Goal: Navigation & Orientation: Find specific page/section

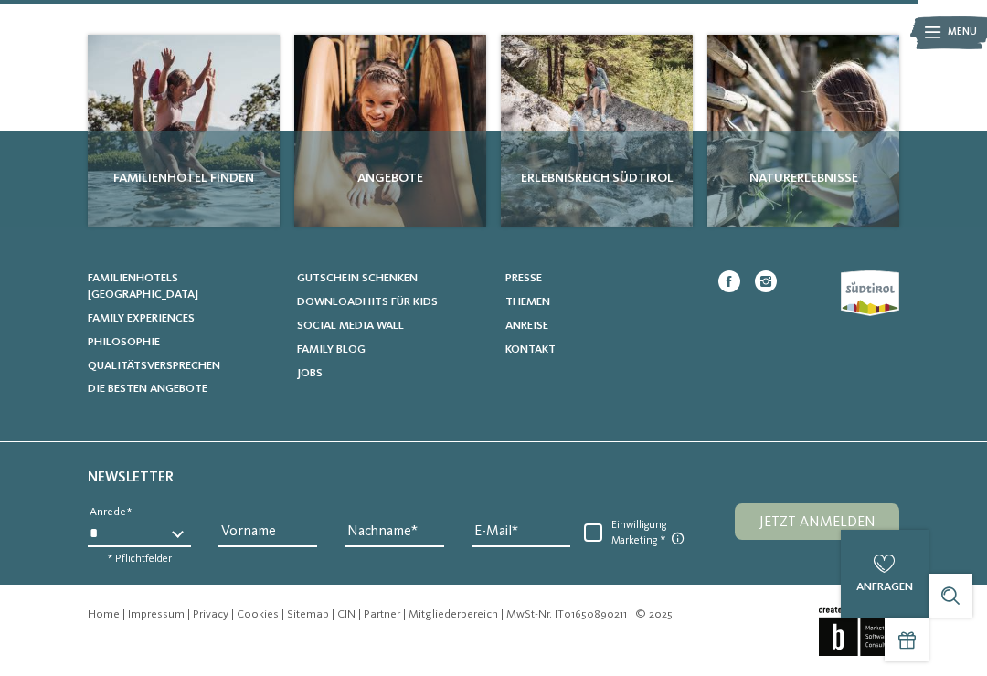
scroll to position [4300, 0]
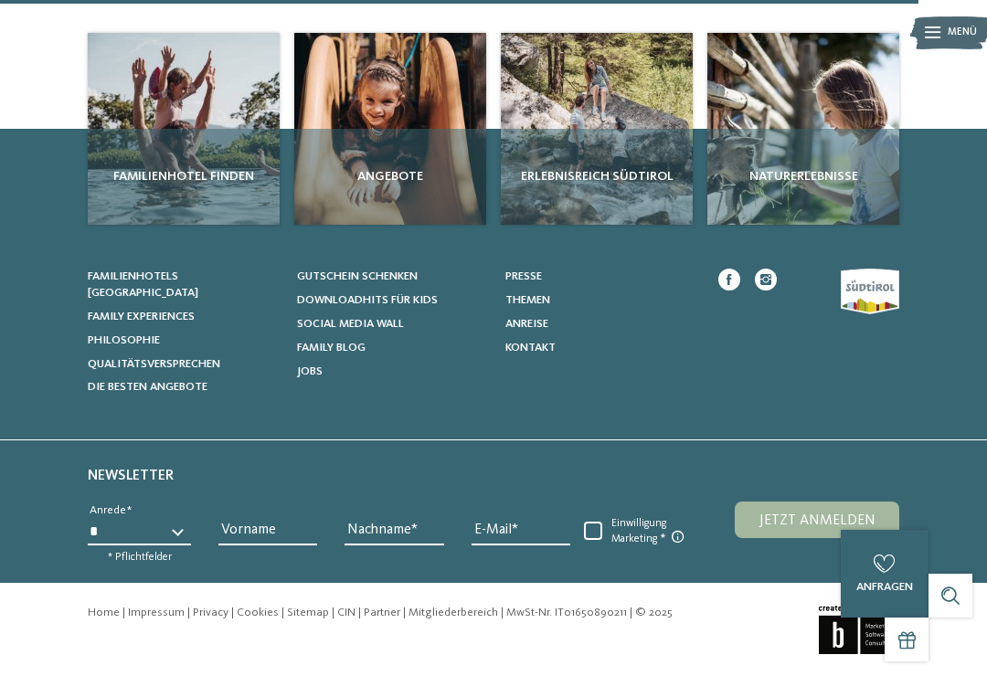
click at [387, 225] on div "Angebote" at bounding box center [390, 177] width 192 height 96
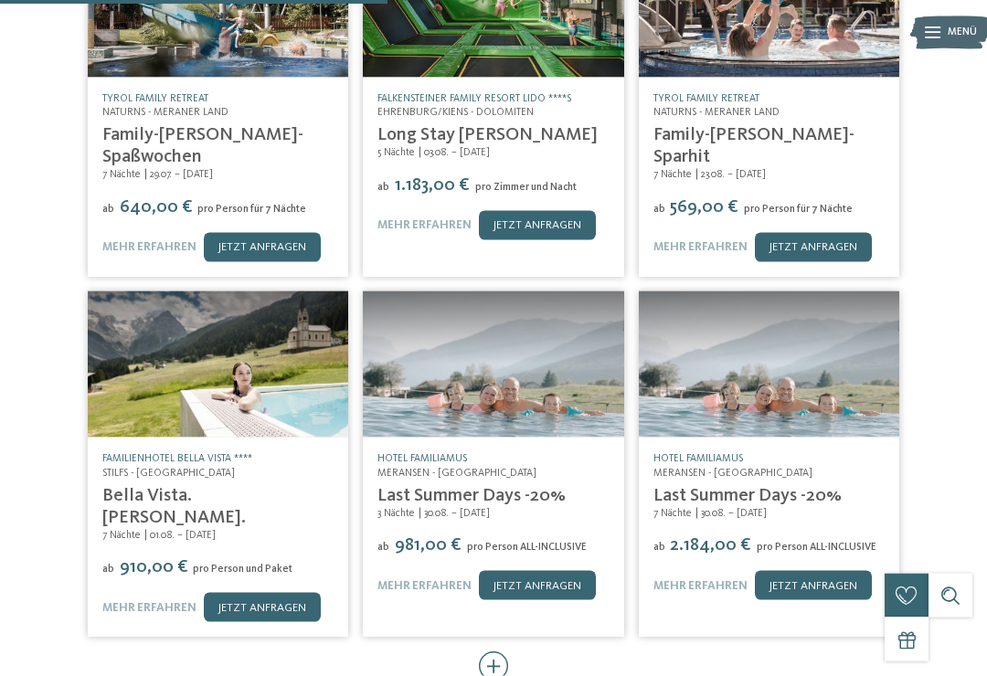
scroll to position [480, 0]
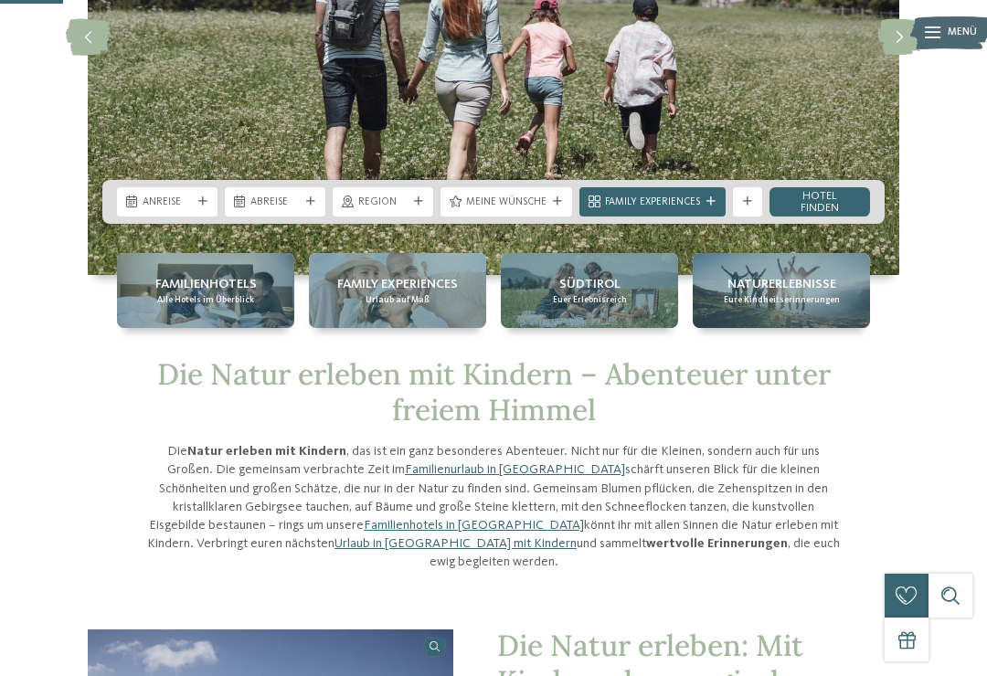
scroll to position [275, 0]
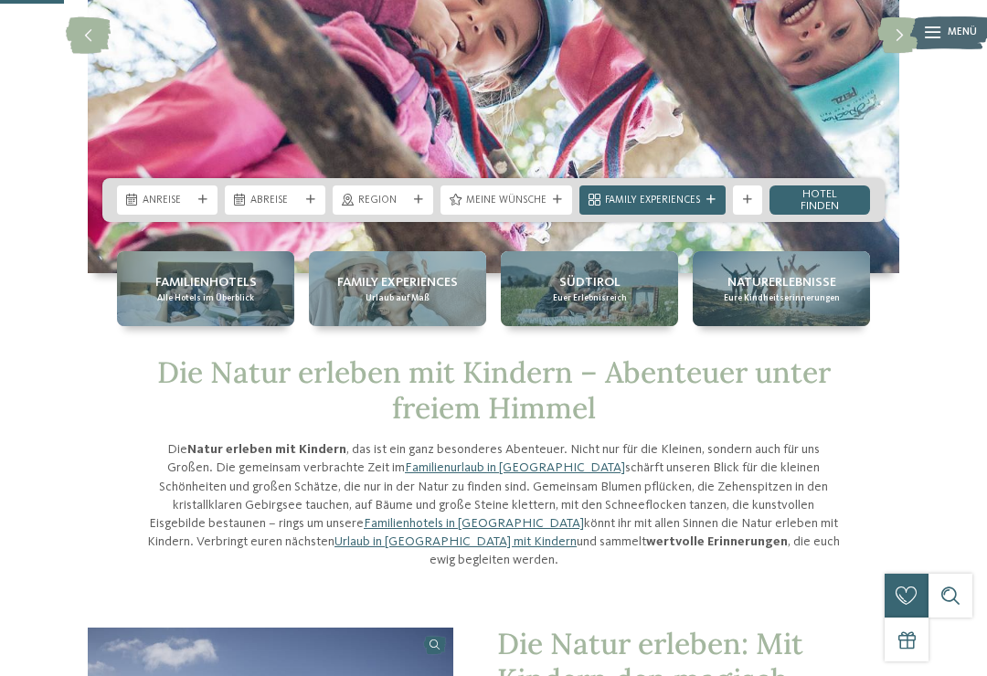
click at [570, 275] on span "Südtirol" at bounding box center [589, 282] width 61 height 18
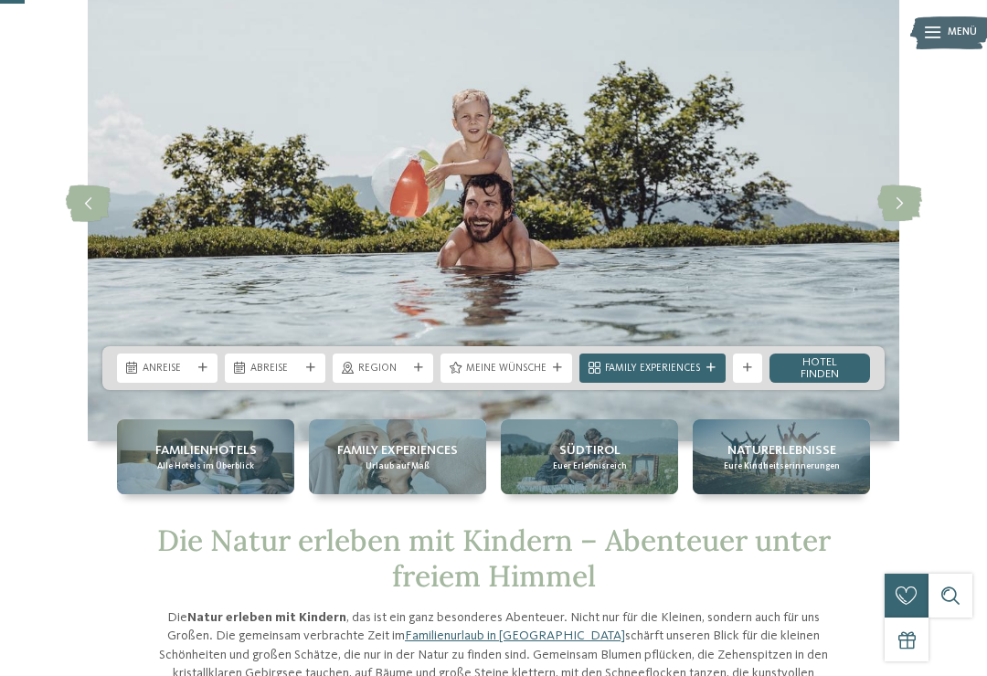
scroll to position [105, 0]
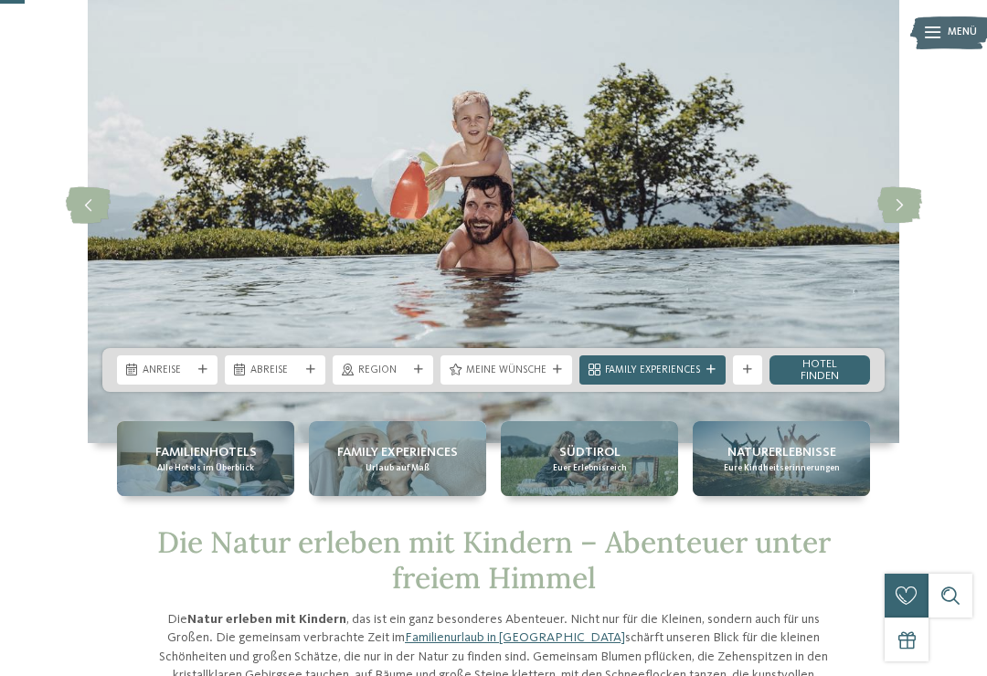
click at [219, 467] on span "Alle Hotels im Überblick" at bounding box center [205, 468] width 97 height 12
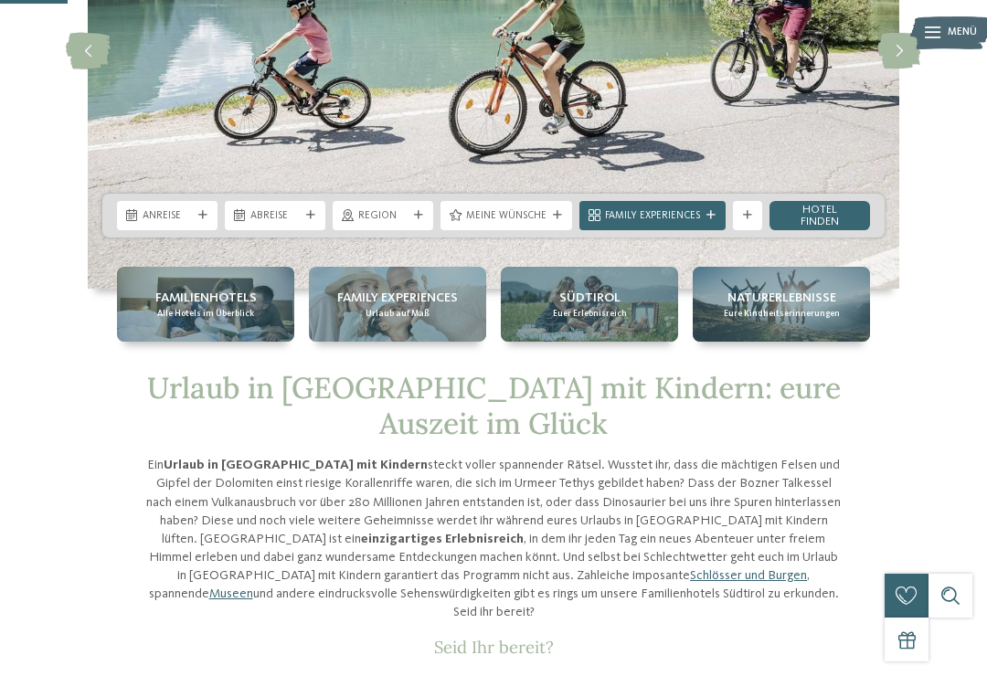
scroll to position [261, 0]
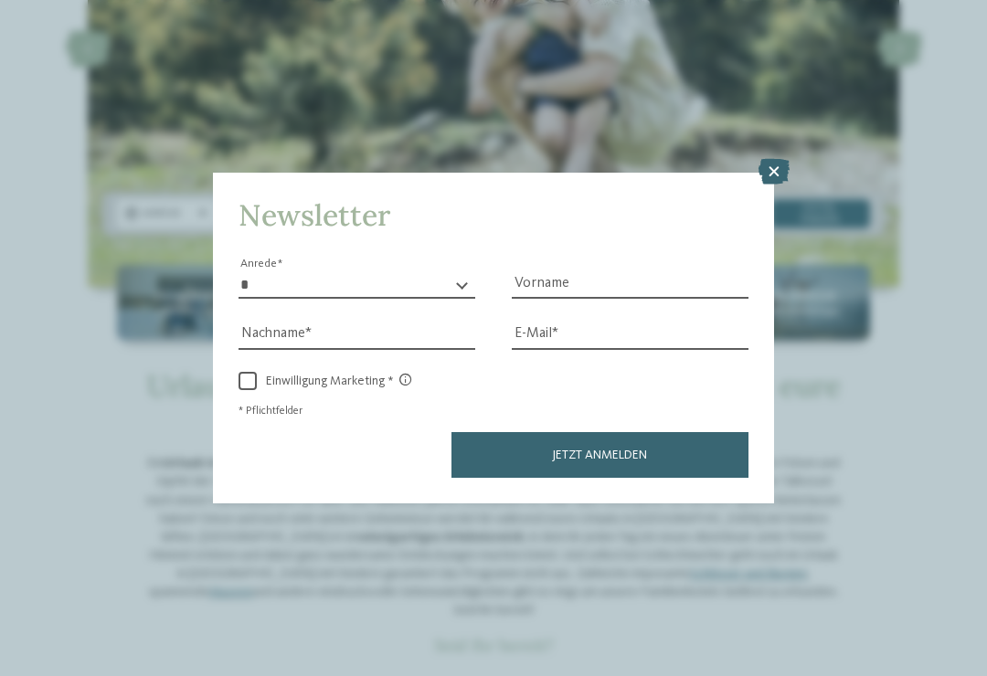
click at [775, 82] on div "Newsletter * **** **** ******* ****** Anrede Vorname Nachname Link" at bounding box center [493, 338] width 987 height 676
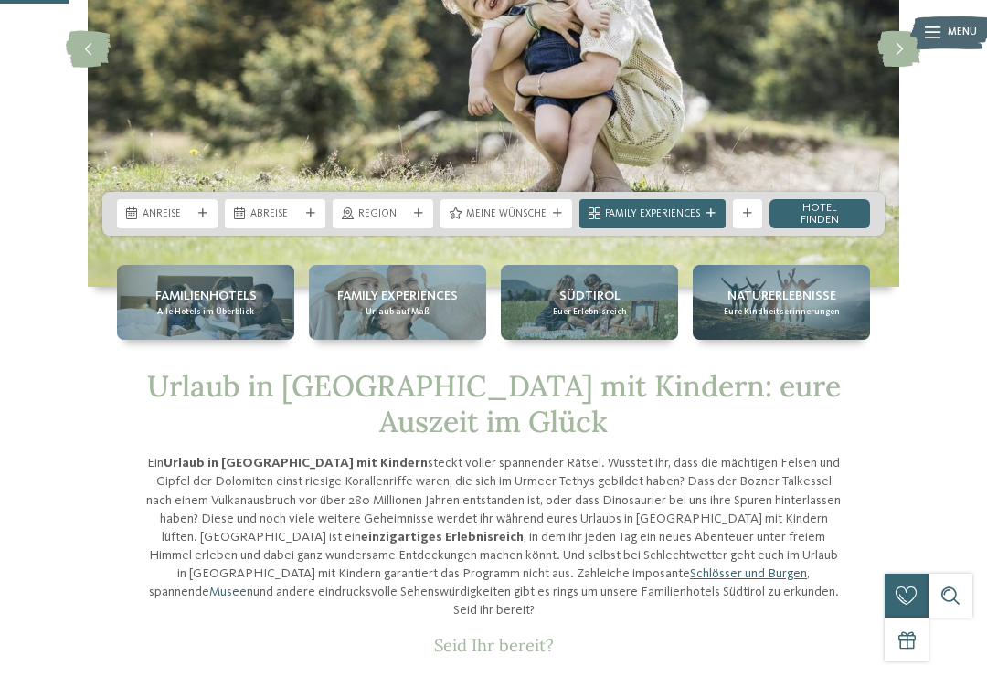
click at [770, 111] on img at bounding box center [493, 49] width 811 height 475
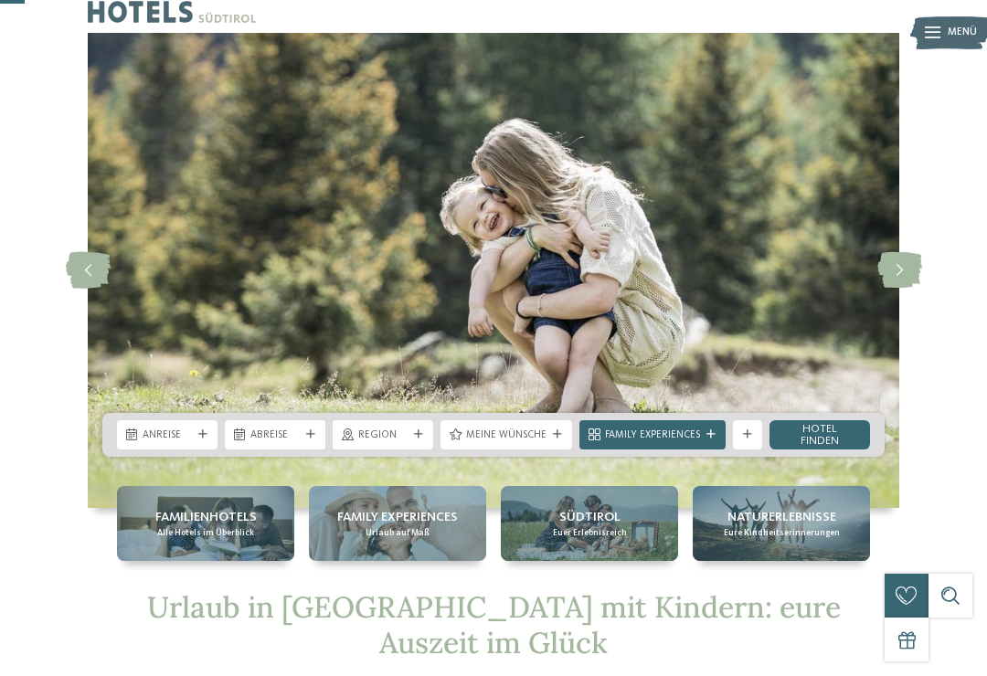
scroll to position [0, 0]
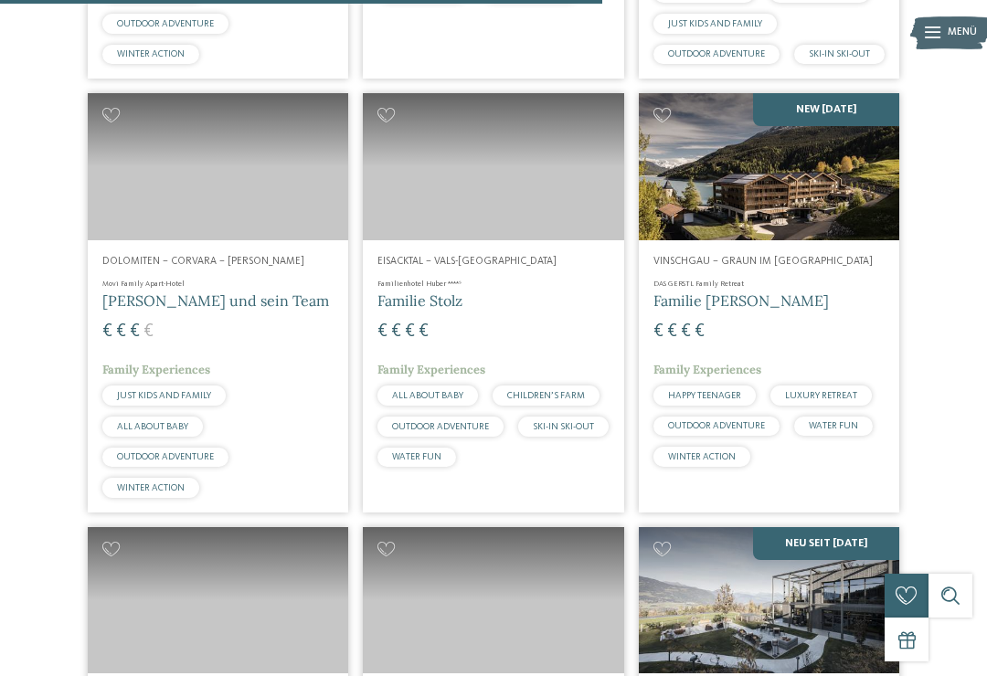
scroll to position [2781, 0]
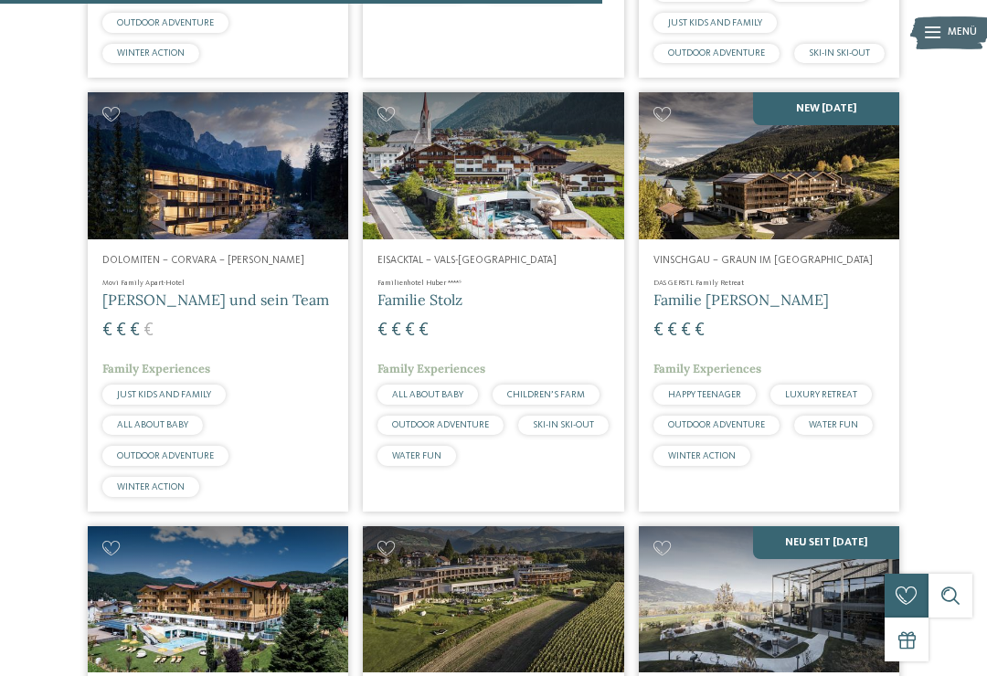
click at [216, 309] on span "[PERSON_NAME] und sein Team" at bounding box center [215, 300] width 227 height 18
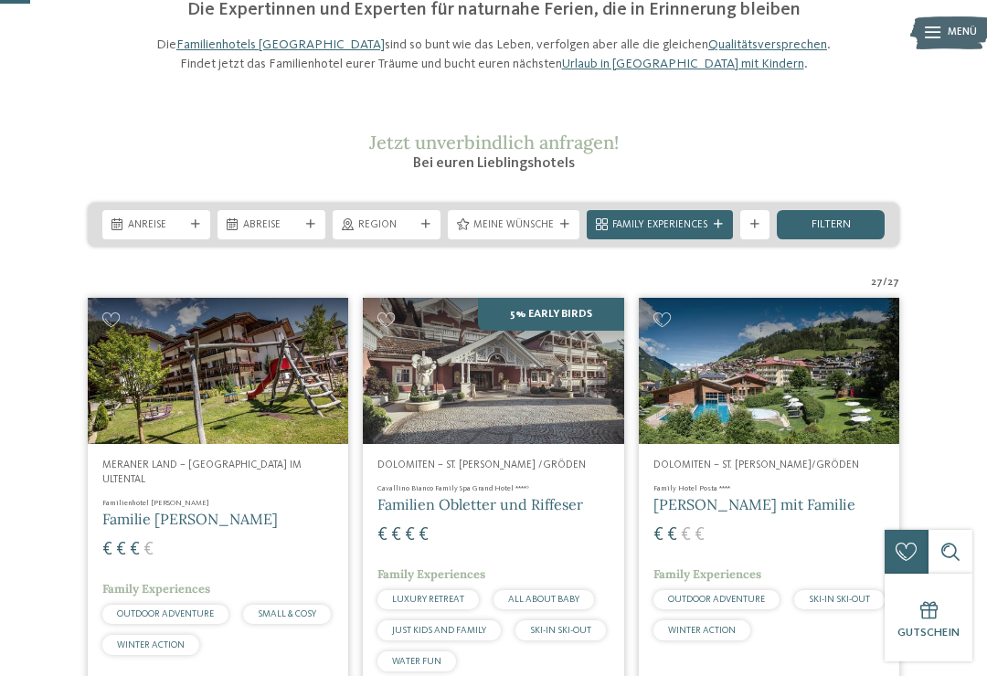
scroll to position [136, 0]
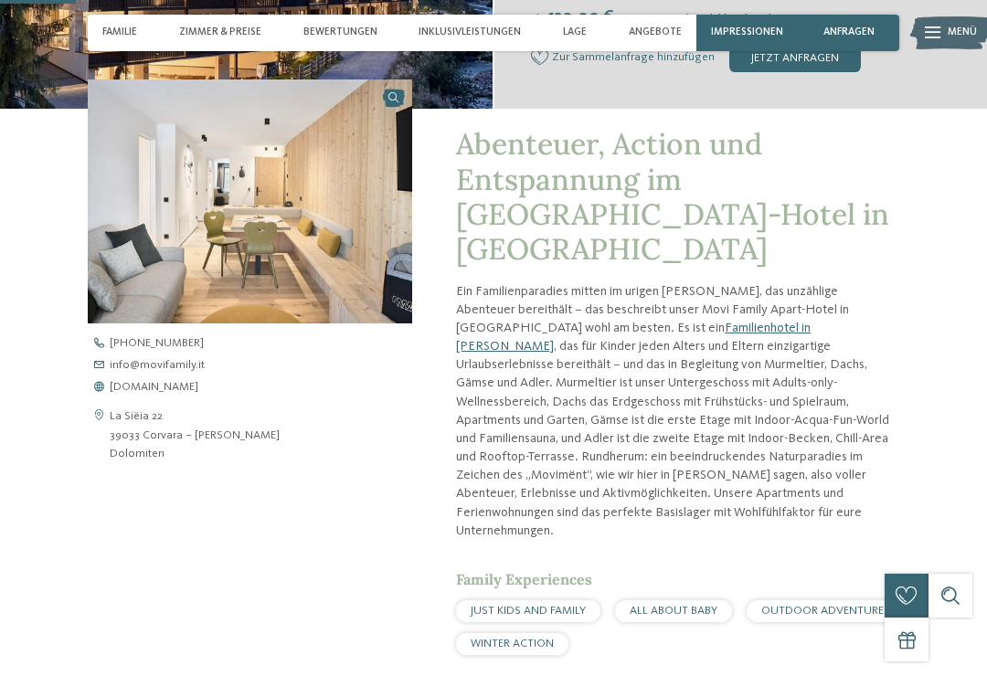
scroll to position [408, 0]
click at [523, 599] on div "JUST KIDS AND FAMILY" at bounding box center [528, 610] width 144 height 22
click at [502, 604] on span "JUST KIDS AND FAMILY" at bounding box center [528, 610] width 115 height 12
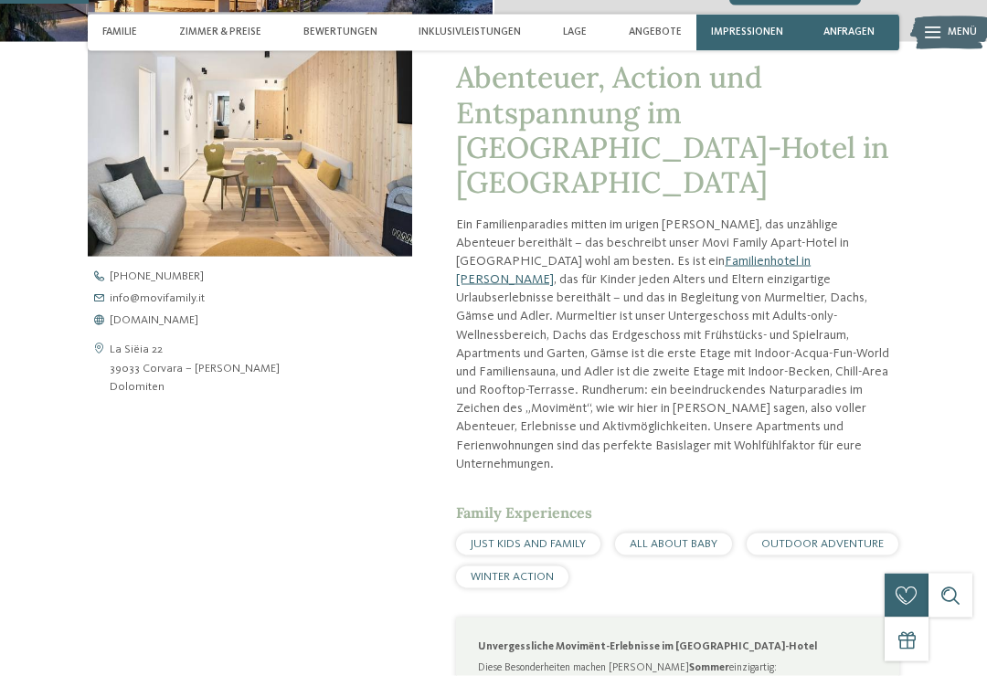
scroll to position [472, 0]
